Goal: Task Accomplishment & Management: Manage account settings

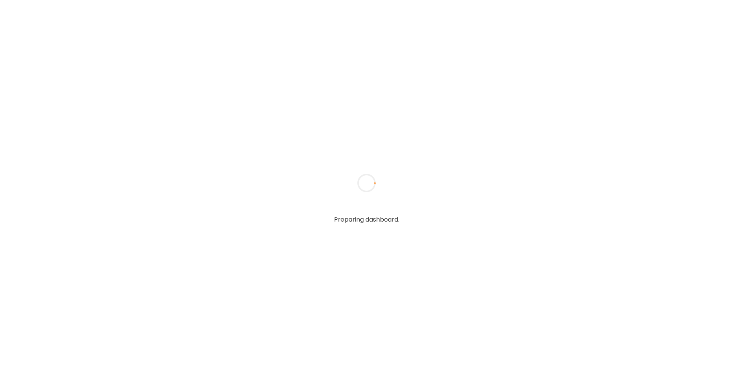
type textarea "**********"
type input "**********"
type textarea "**********"
type input "**********"
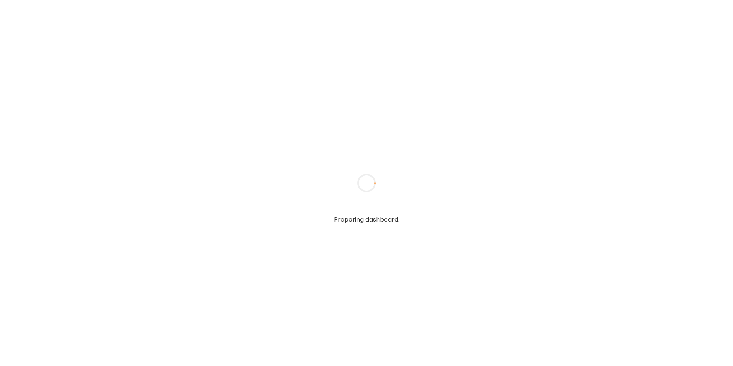
type input "**********"
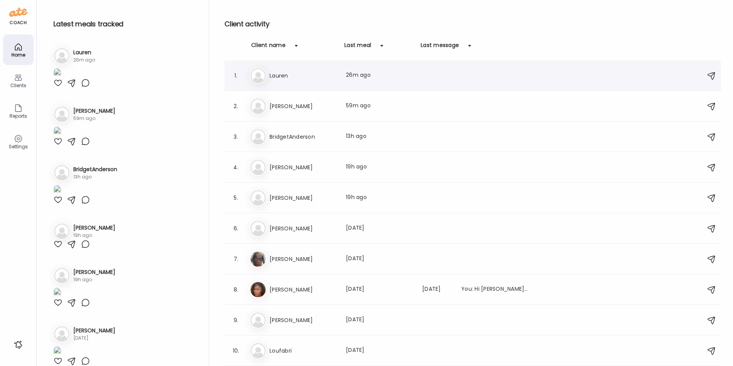
click at [310, 79] on h3 "Lauren" at bounding box center [303, 75] width 67 height 9
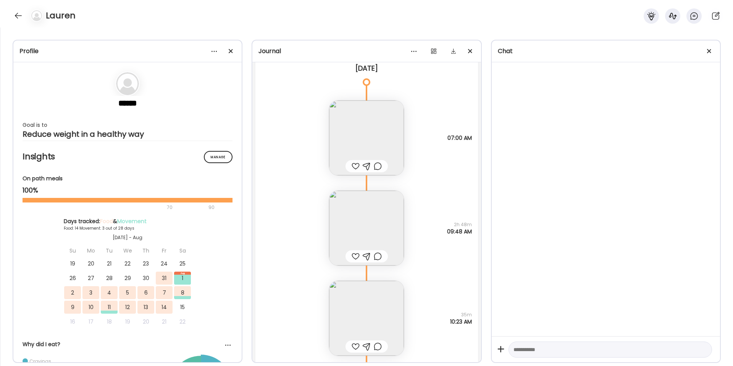
scroll to position [10345, 0]
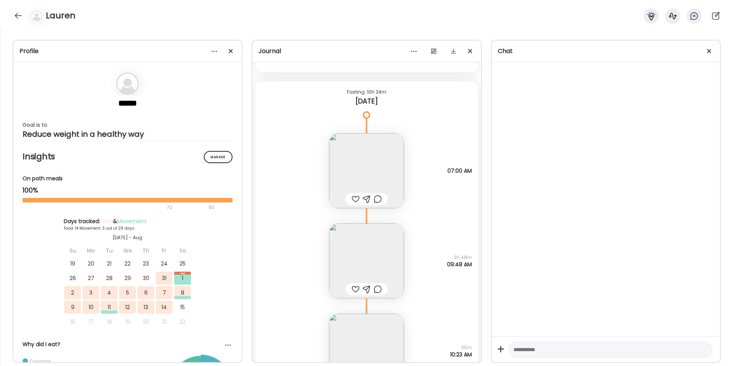
click at [373, 166] on img at bounding box center [366, 170] width 75 height 75
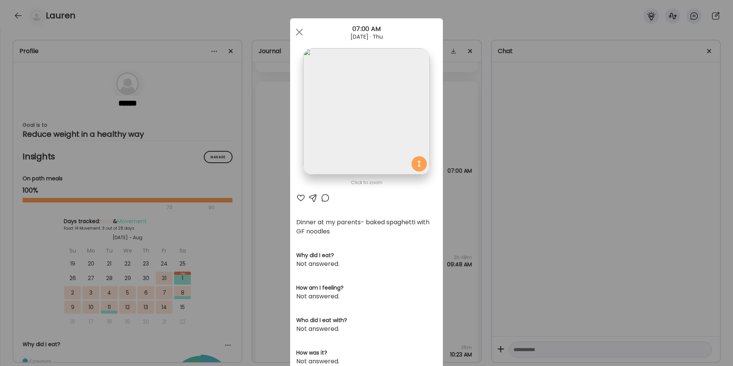
click at [464, 127] on div "Ate Coach Dashboard Wahoo! It’s official Take a moment to set up your Coach Pro…" at bounding box center [366, 183] width 733 height 366
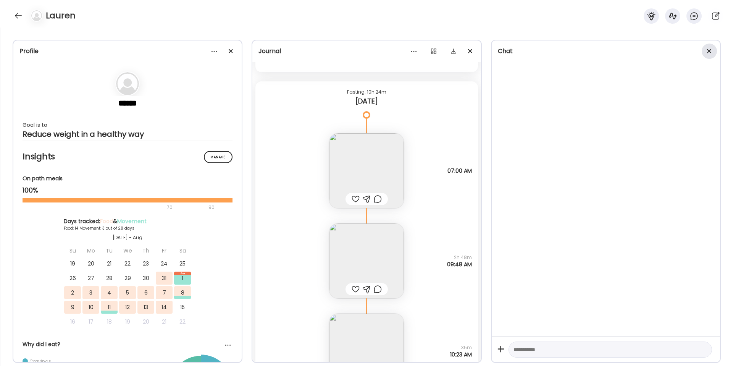
click at [705, 51] on div at bounding box center [709, 51] width 15 height 15
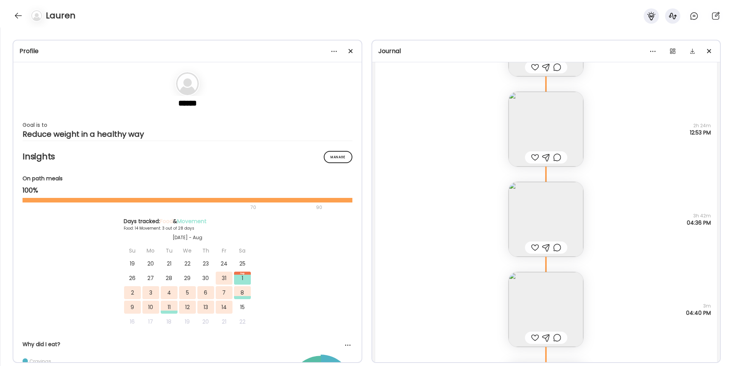
scroll to position [9328, 0]
click at [350, 54] on div at bounding box center [350, 51] width 15 height 15
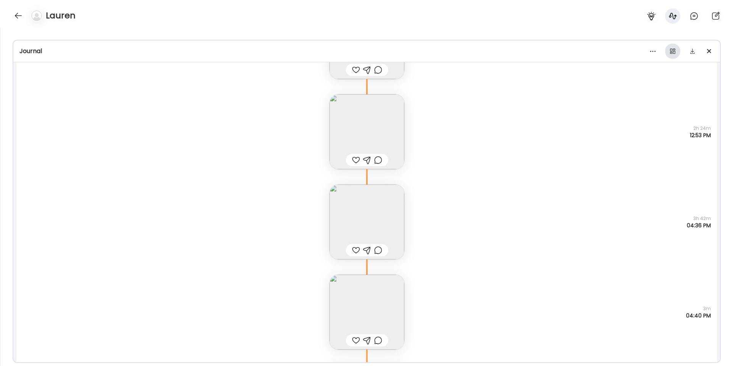
click at [676, 53] on div at bounding box center [672, 51] width 15 height 15
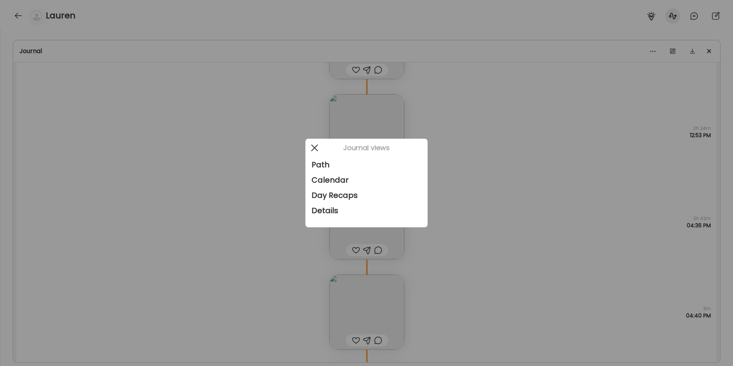
click at [314, 150] on div at bounding box center [314, 147] width 15 height 15
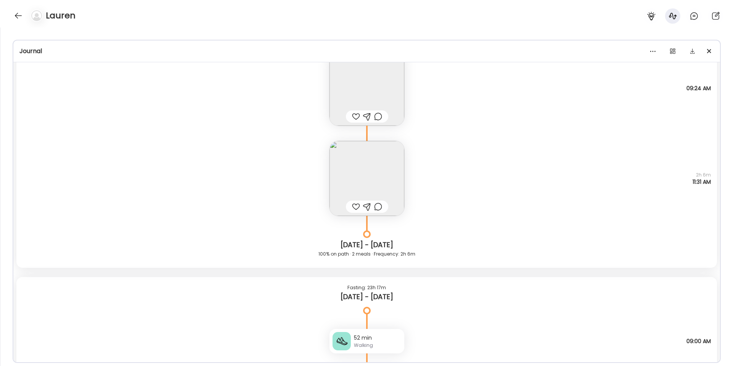
scroll to position [8023, 0]
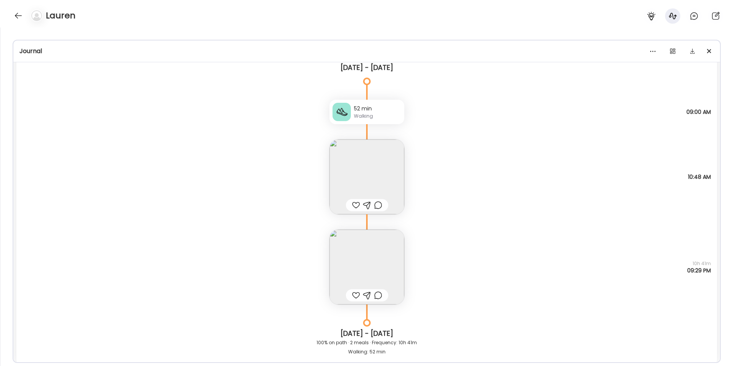
click at [365, 185] on img at bounding box center [366, 176] width 75 height 75
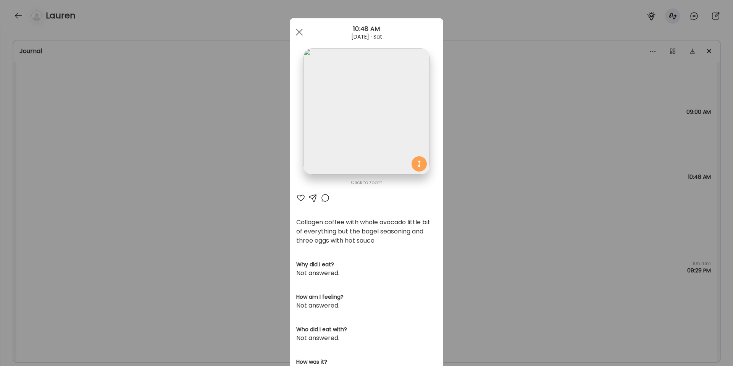
click at [458, 163] on div "Ate Coach Dashboard Wahoo! It’s official Take a moment to set up your Coach Pro…" at bounding box center [366, 183] width 733 height 366
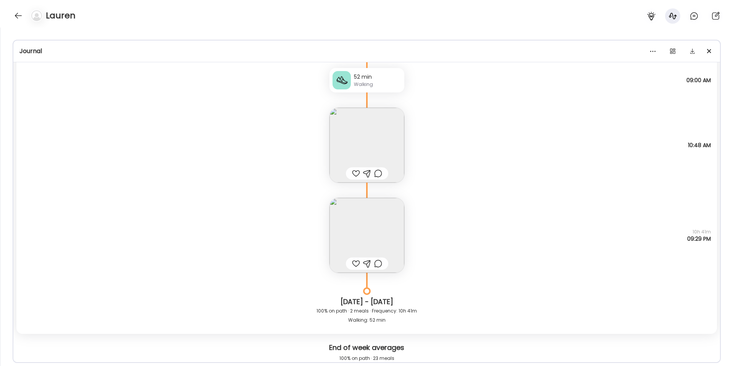
scroll to position [8056, 0]
click at [384, 220] on img at bounding box center [366, 234] width 75 height 75
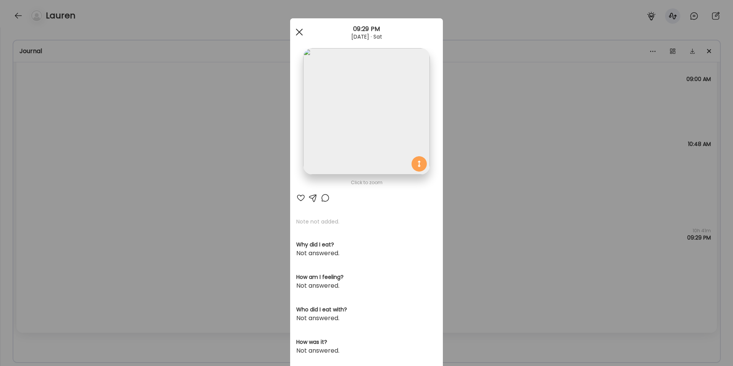
click at [298, 31] on span at bounding box center [299, 32] width 7 height 7
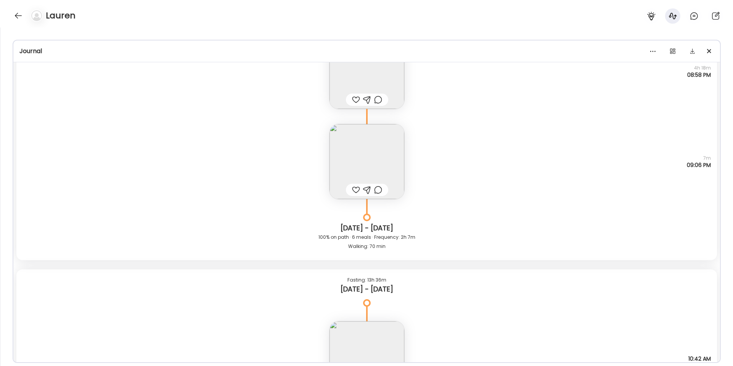
scroll to position [9916, 0]
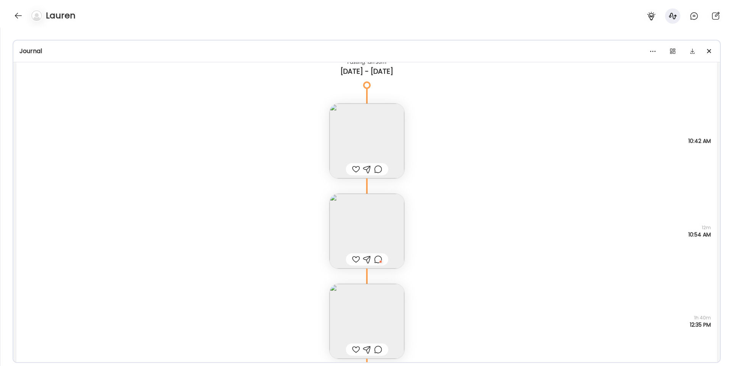
click at [371, 128] on img at bounding box center [366, 140] width 75 height 75
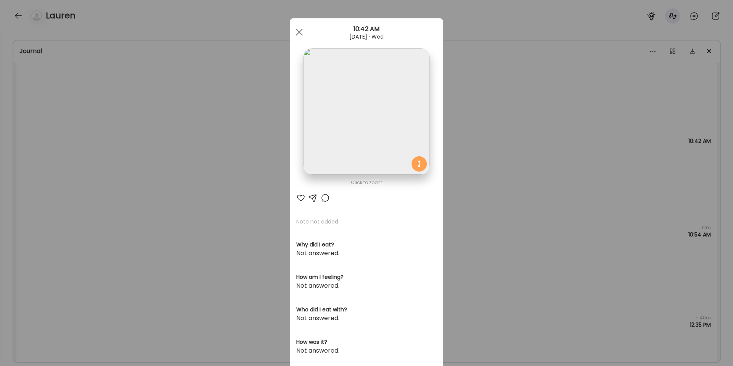
click at [474, 146] on div "Ate Coach Dashboard Wahoo! It’s official Take a moment to set up your Coach Pro…" at bounding box center [366, 183] width 733 height 366
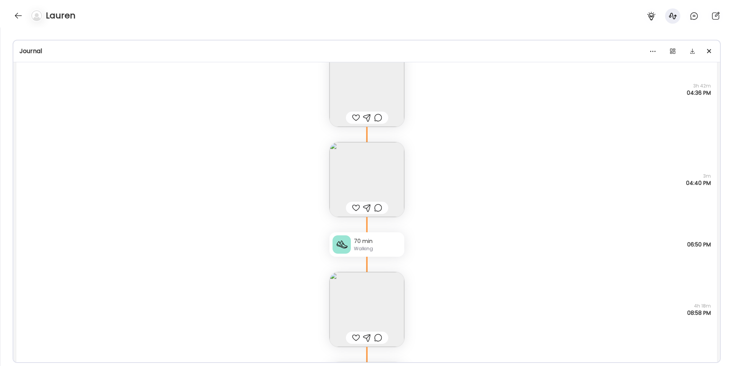
scroll to position [9451, 0]
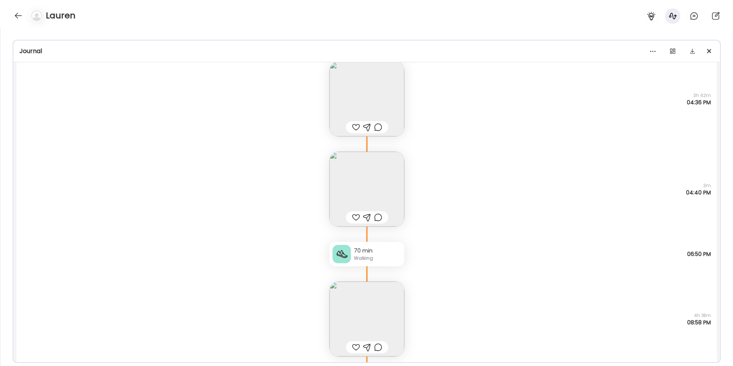
click at [376, 192] on img at bounding box center [366, 189] width 75 height 75
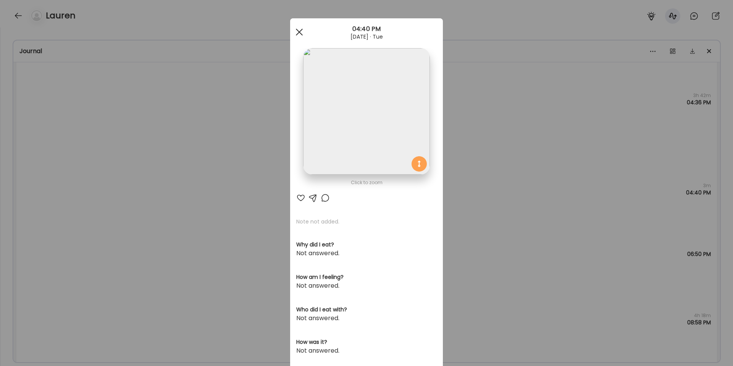
click at [297, 31] on div at bounding box center [299, 31] width 15 height 15
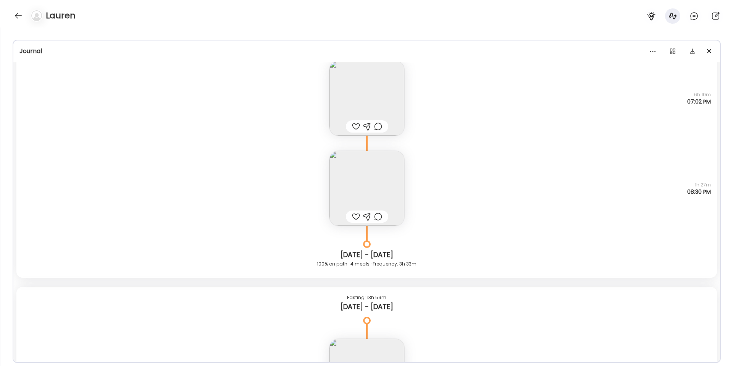
scroll to position [9018, 0]
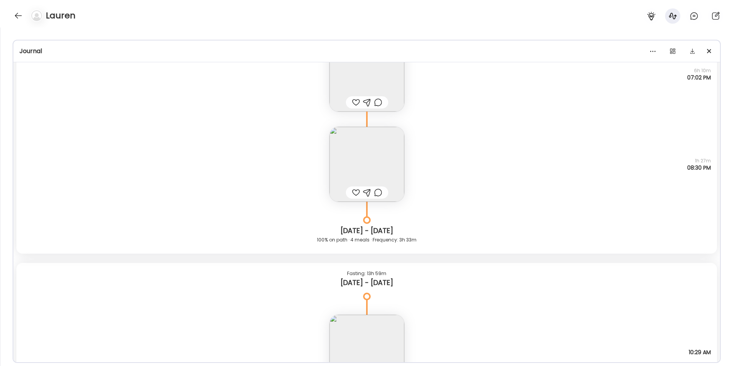
click at [377, 166] on img at bounding box center [366, 164] width 75 height 75
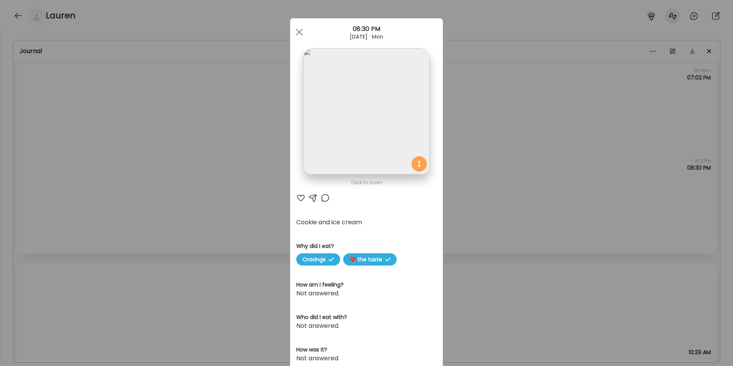
click at [472, 153] on div "Ate Coach Dashboard Wahoo! It’s official Take a moment to set up your Coach Pro…" at bounding box center [366, 183] width 733 height 366
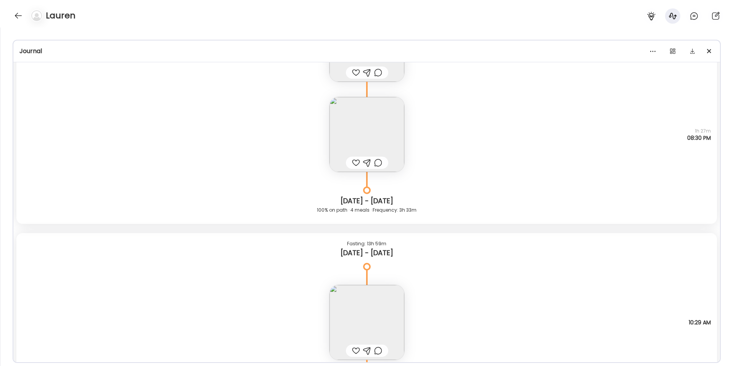
scroll to position [9034, 0]
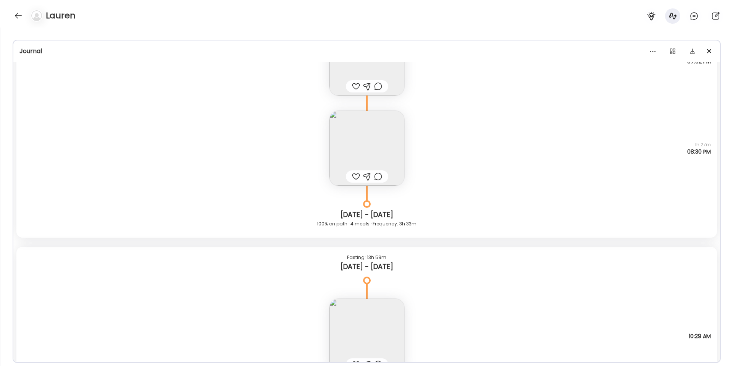
click at [365, 139] on img at bounding box center [366, 148] width 75 height 75
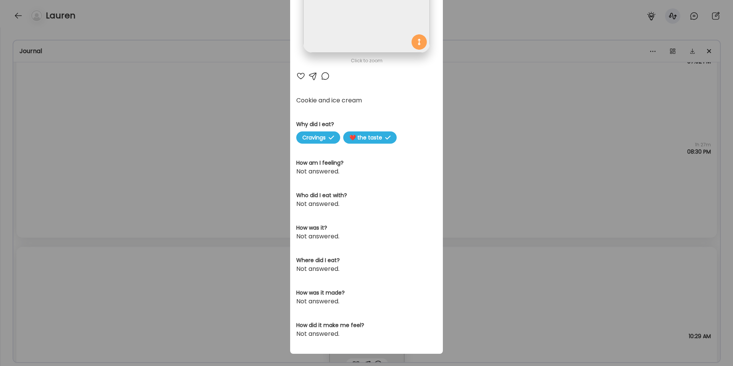
scroll to position [124, 0]
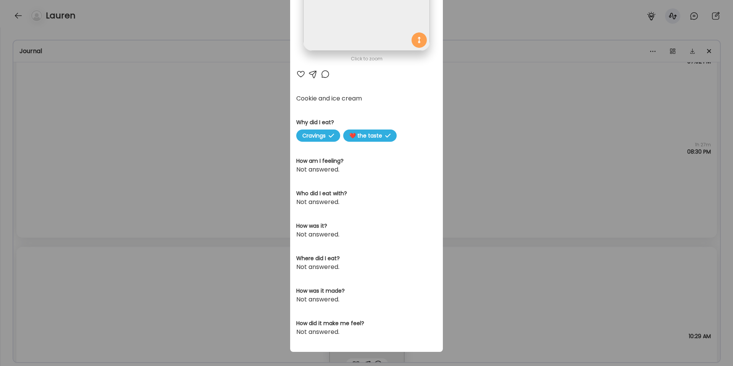
click at [486, 189] on div "Ate Coach Dashboard Wahoo! It’s official Take a moment to set up your Coach Pro…" at bounding box center [366, 183] width 733 height 366
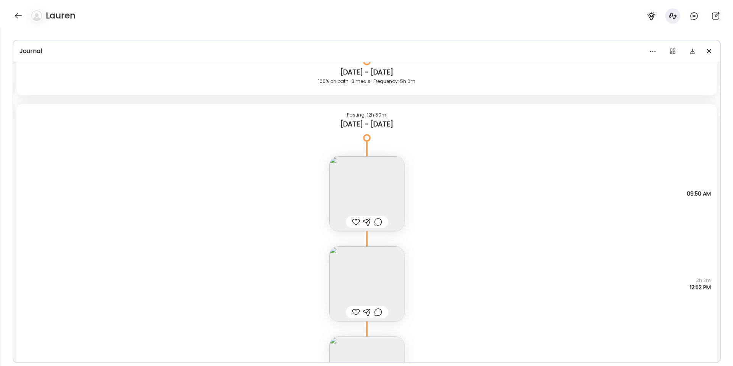
scroll to position [8757, 0]
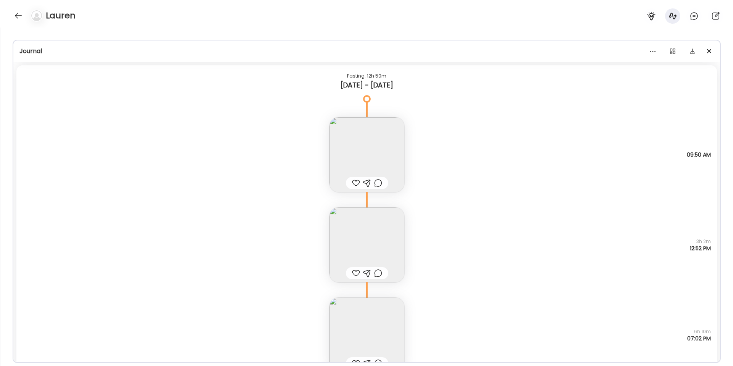
click at [366, 159] on img at bounding box center [366, 154] width 75 height 75
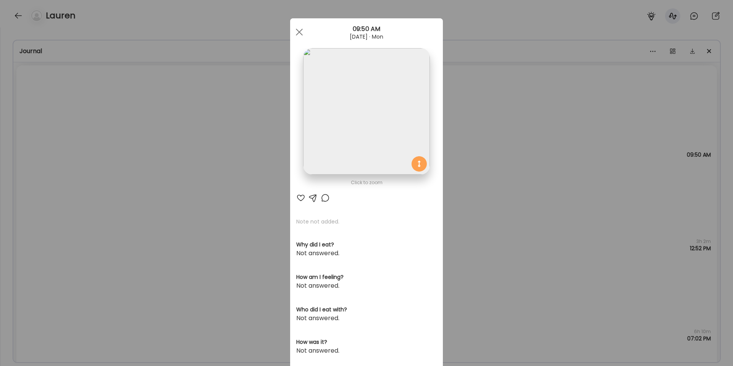
click at [473, 170] on div "Ate Coach Dashboard Wahoo! It’s official Take a moment to set up your Coach Pro…" at bounding box center [366, 183] width 733 height 366
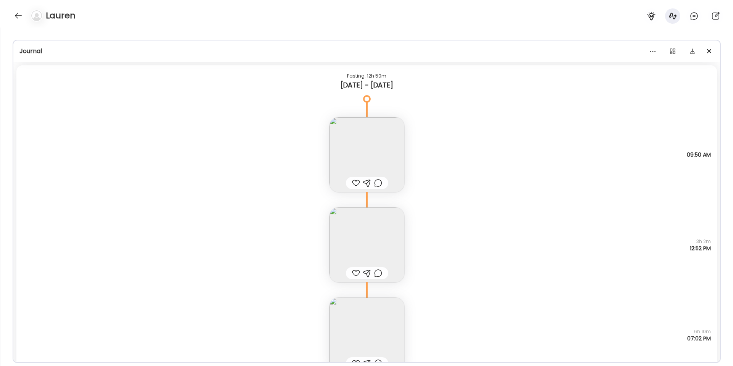
click at [380, 151] on img at bounding box center [366, 154] width 75 height 75
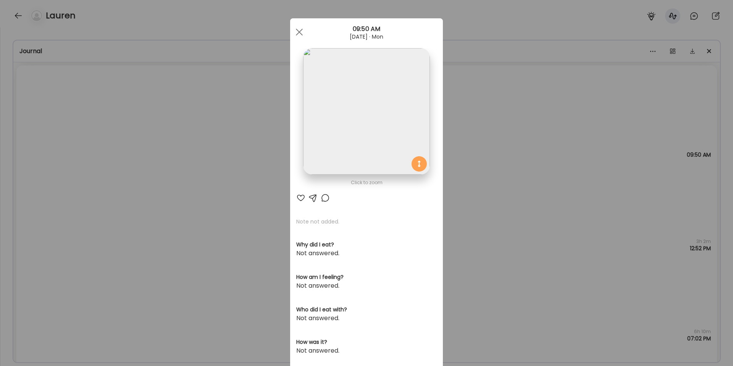
click at [321, 221] on p "Note not added." at bounding box center [366, 222] width 141 height 8
click at [527, 190] on div "Ate Coach Dashboard Wahoo! It’s official Take a moment to set up your Coach Pro…" at bounding box center [366, 183] width 733 height 366
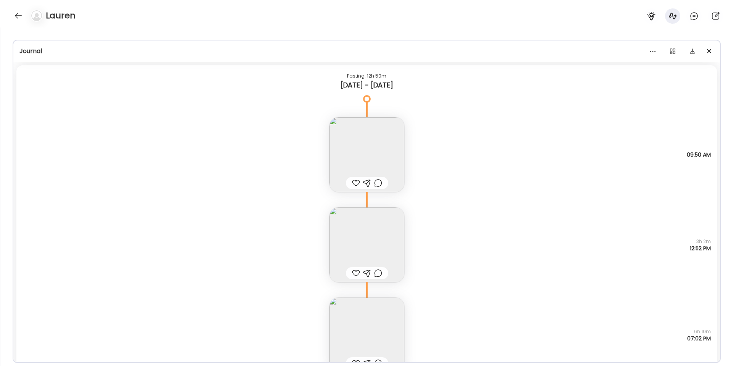
scroll to position [8815, 0]
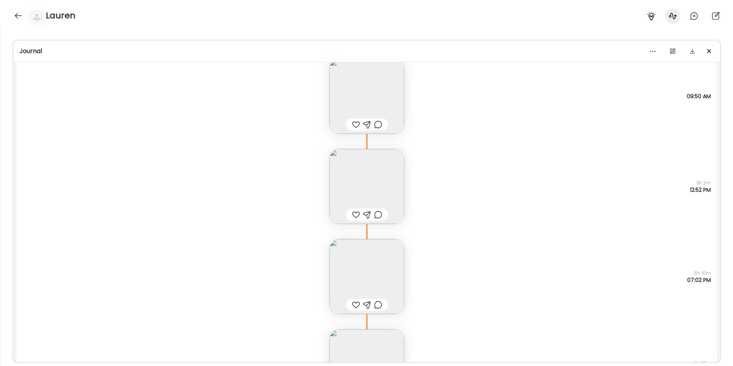
click at [362, 187] on img at bounding box center [366, 186] width 75 height 75
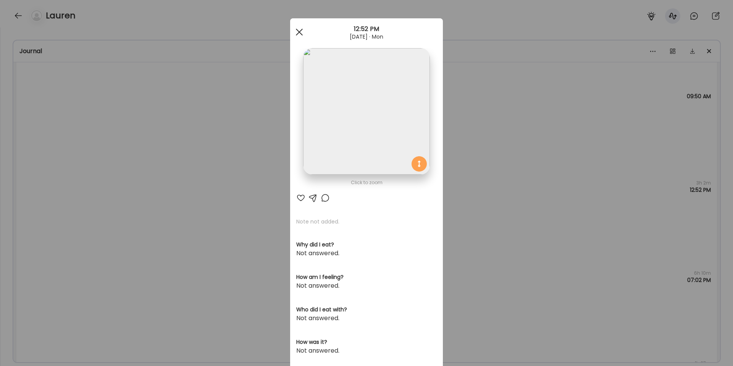
click at [302, 32] on div at bounding box center [299, 31] width 15 height 15
